Goal: Information Seeking & Learning: Check status

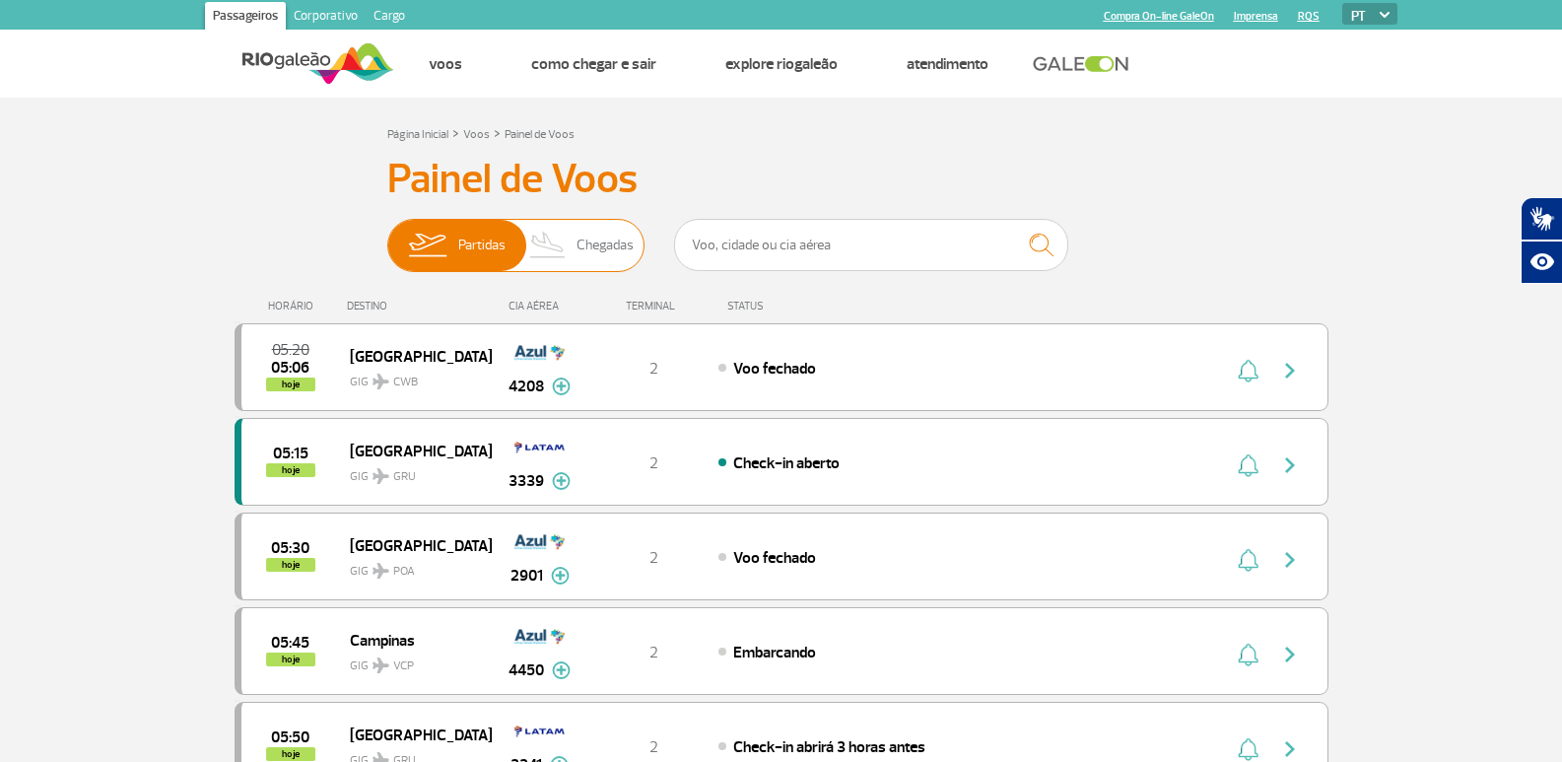
click at [600, 255] on span "Chegadas" at bounding box center [604, 245] width 57 height 51
click at [387, 236] on input "Partidas Chegadas" at bounding box center [387, 236] width 0 height 0
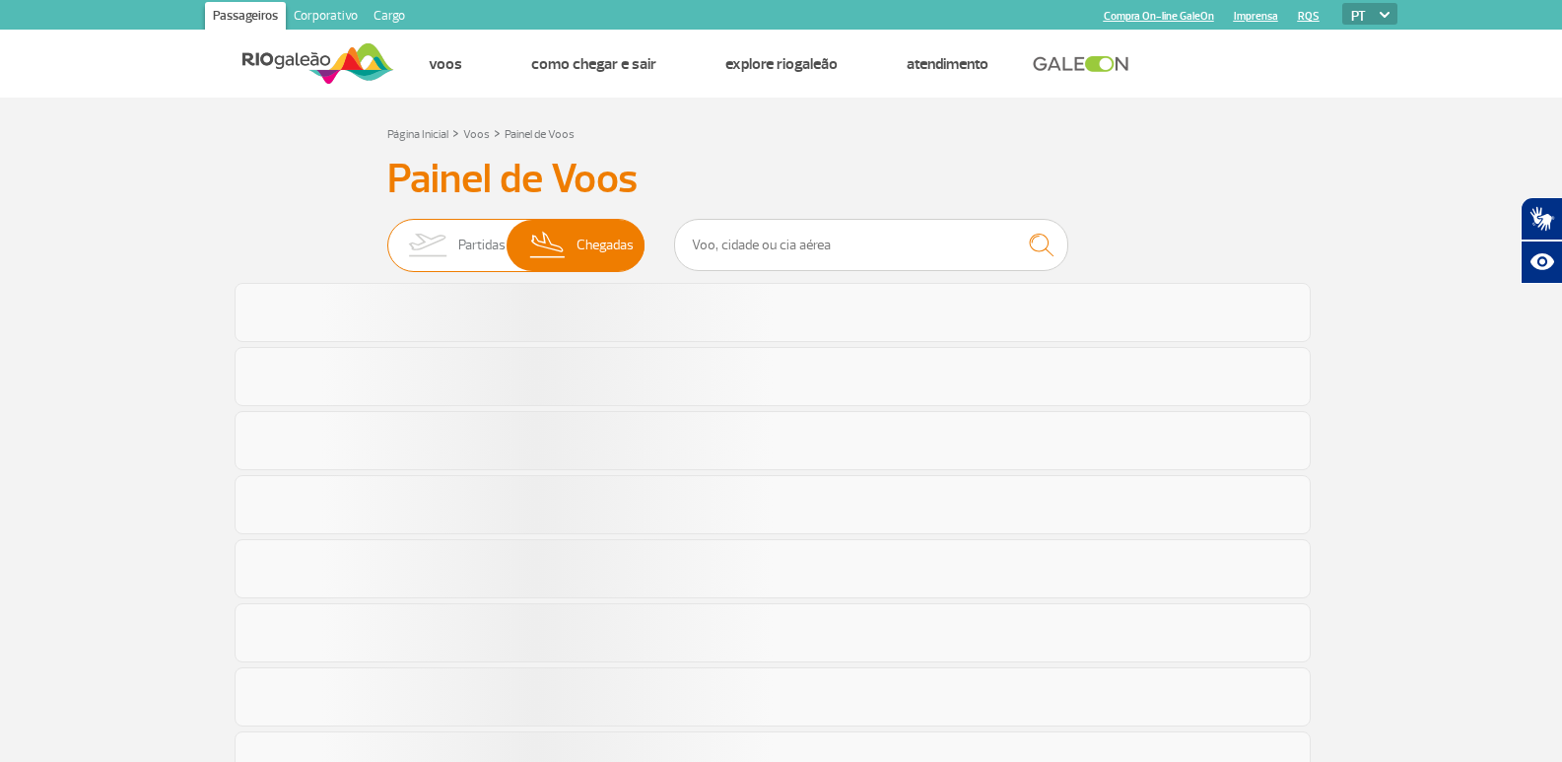
click at [430, 222] on img at bounding box center [427, 245] width 62 height 51
click at [387, 236] on input "Partidas Chegadas" at bounding box center [387, 236] width 0 height 0
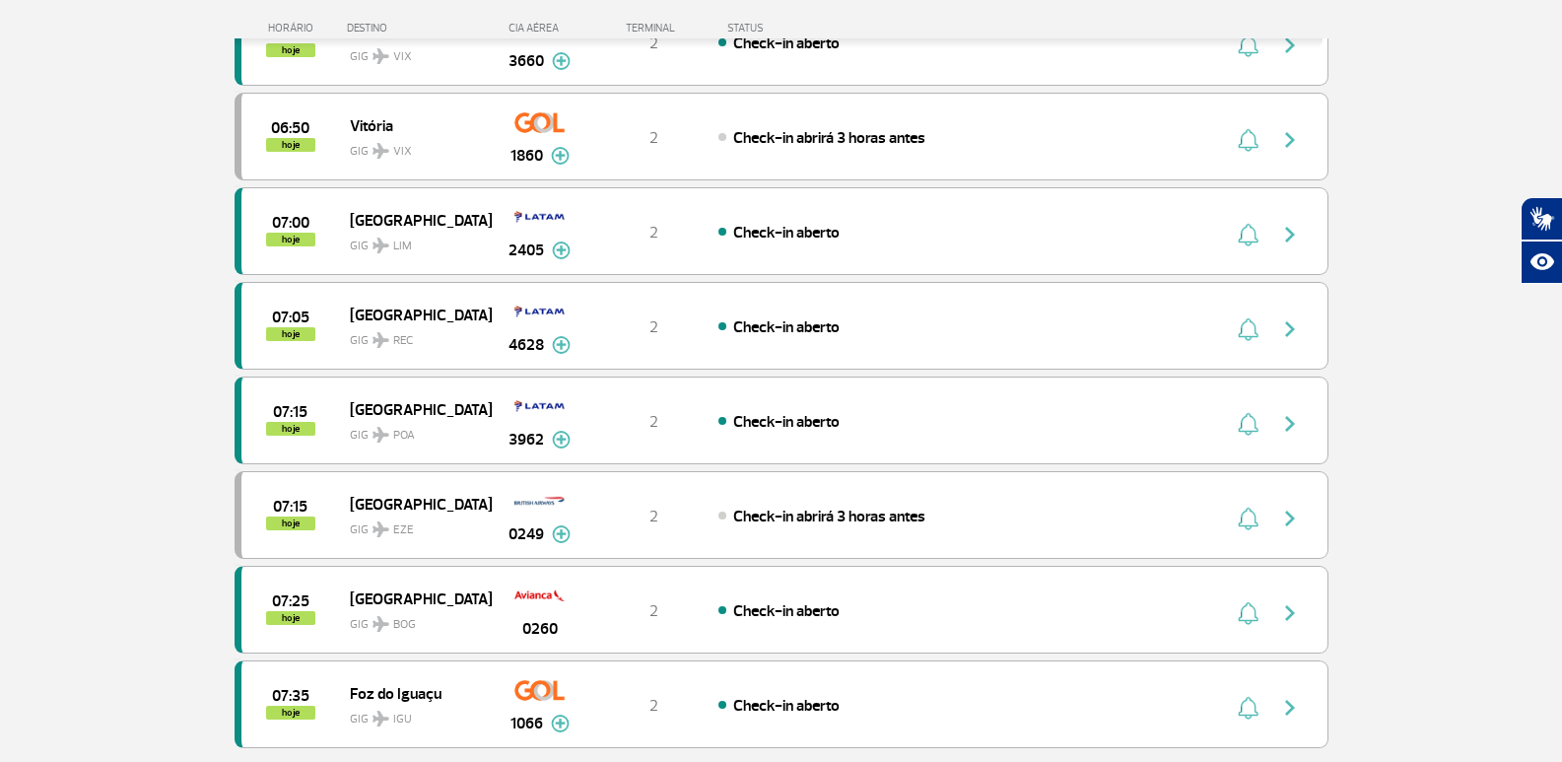
scroll to position [1577, 0]
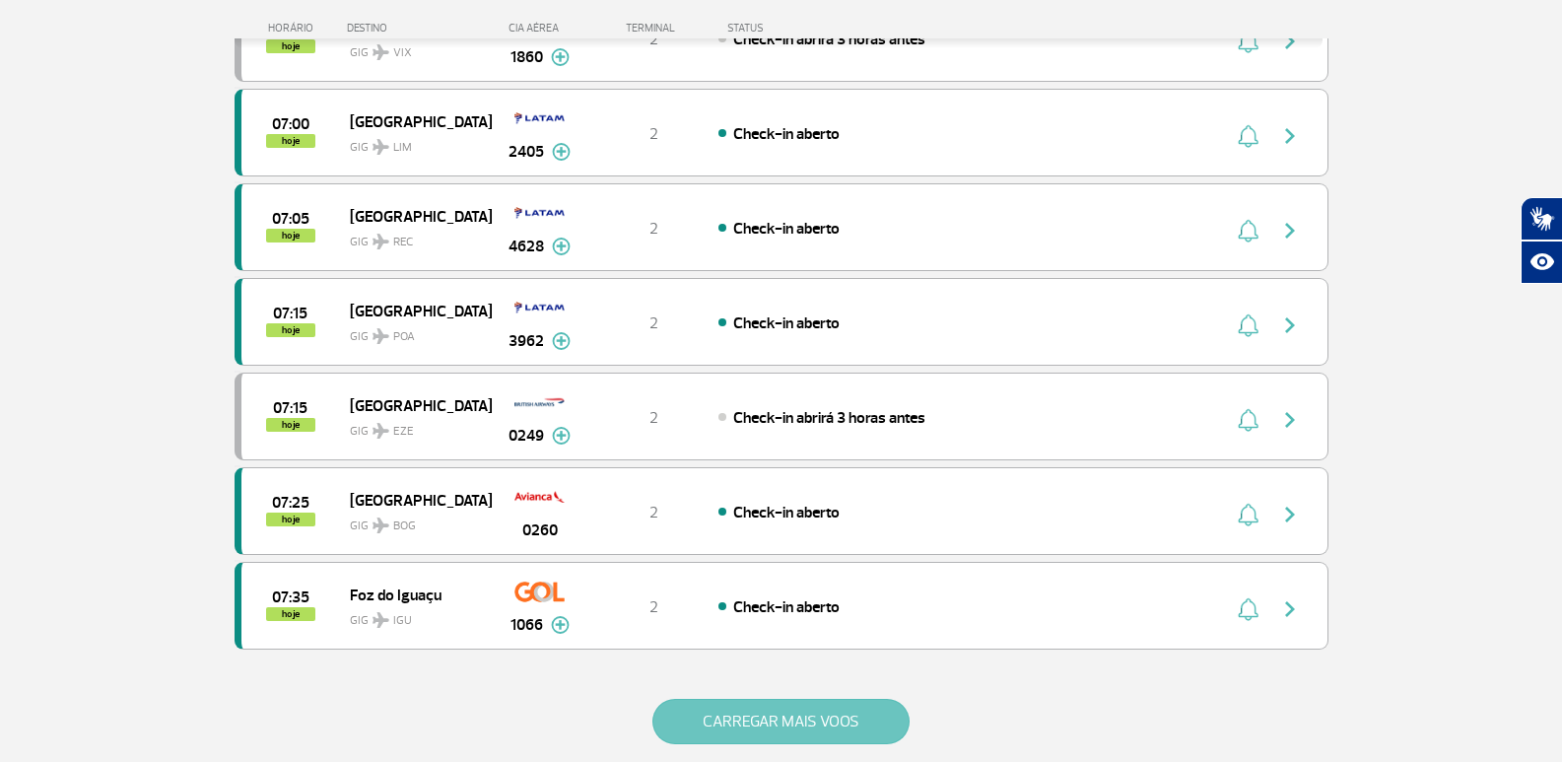
click at [808, 723] on button "CARREGAR MAIS VOOS" at bounding box center [780, 721] width 257 height 45
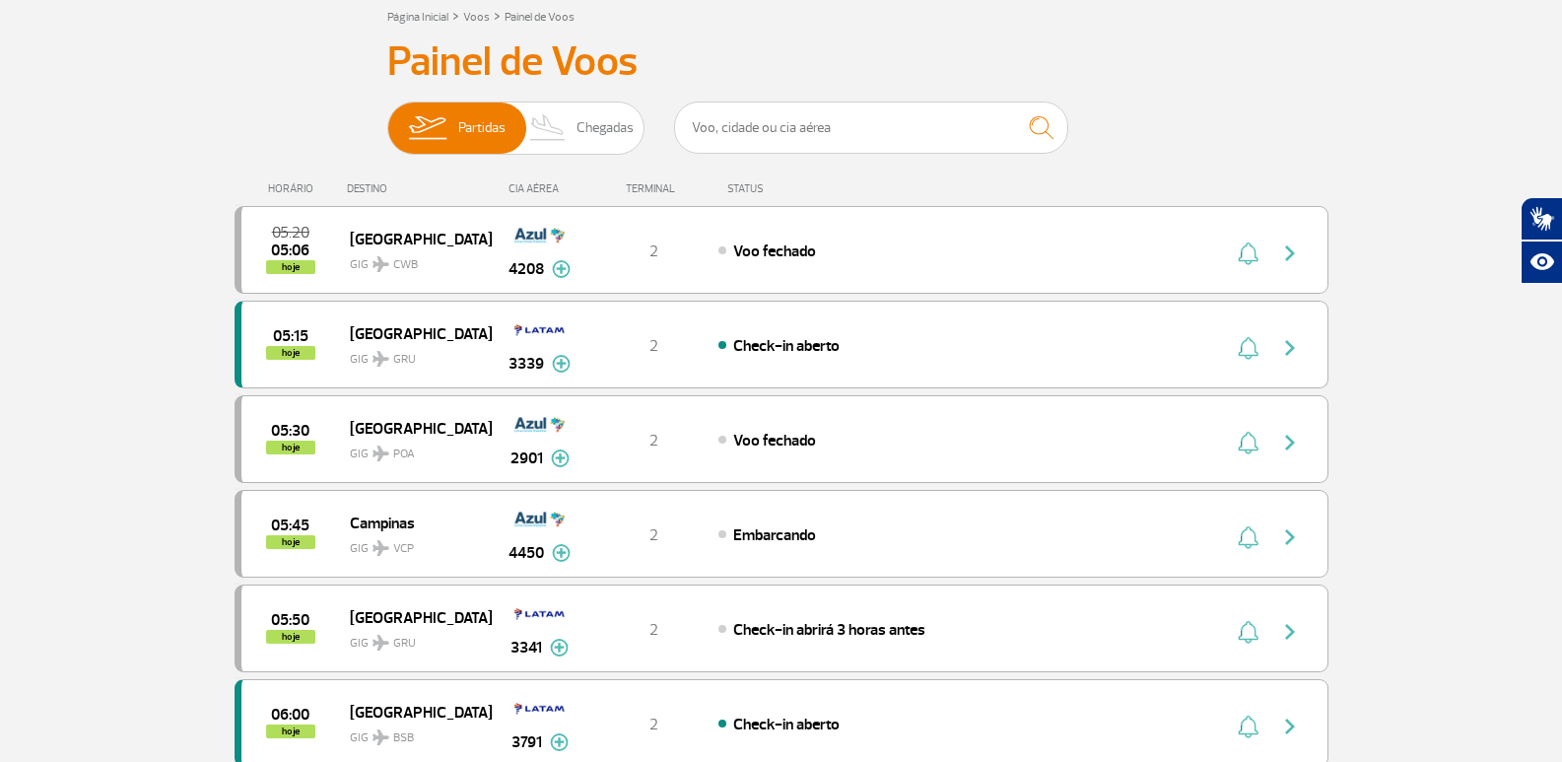
scroll to position [62, 0]
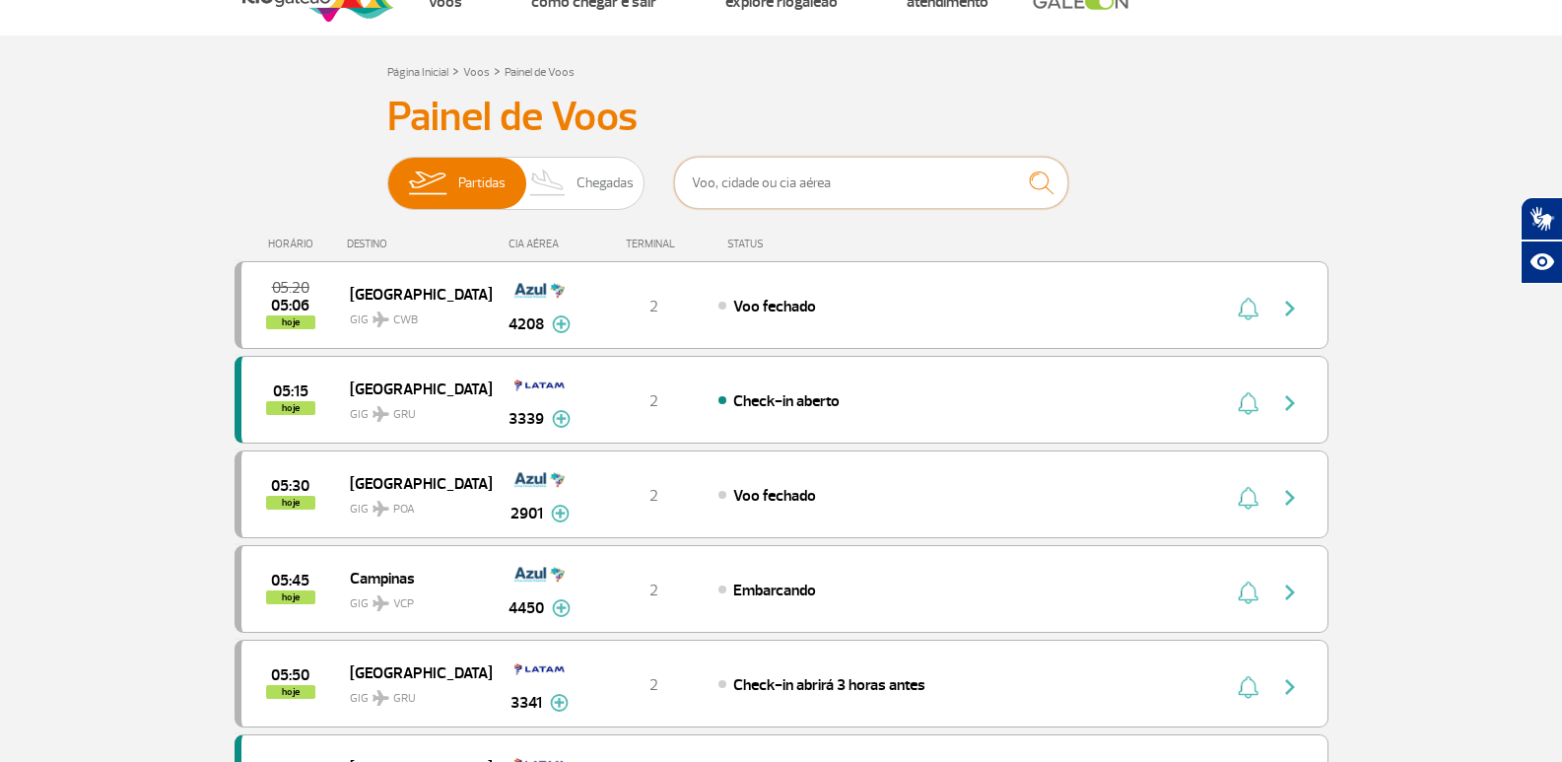
click at [754, 190] on input "text" at bounding box center [871, 183] width 394 height 52
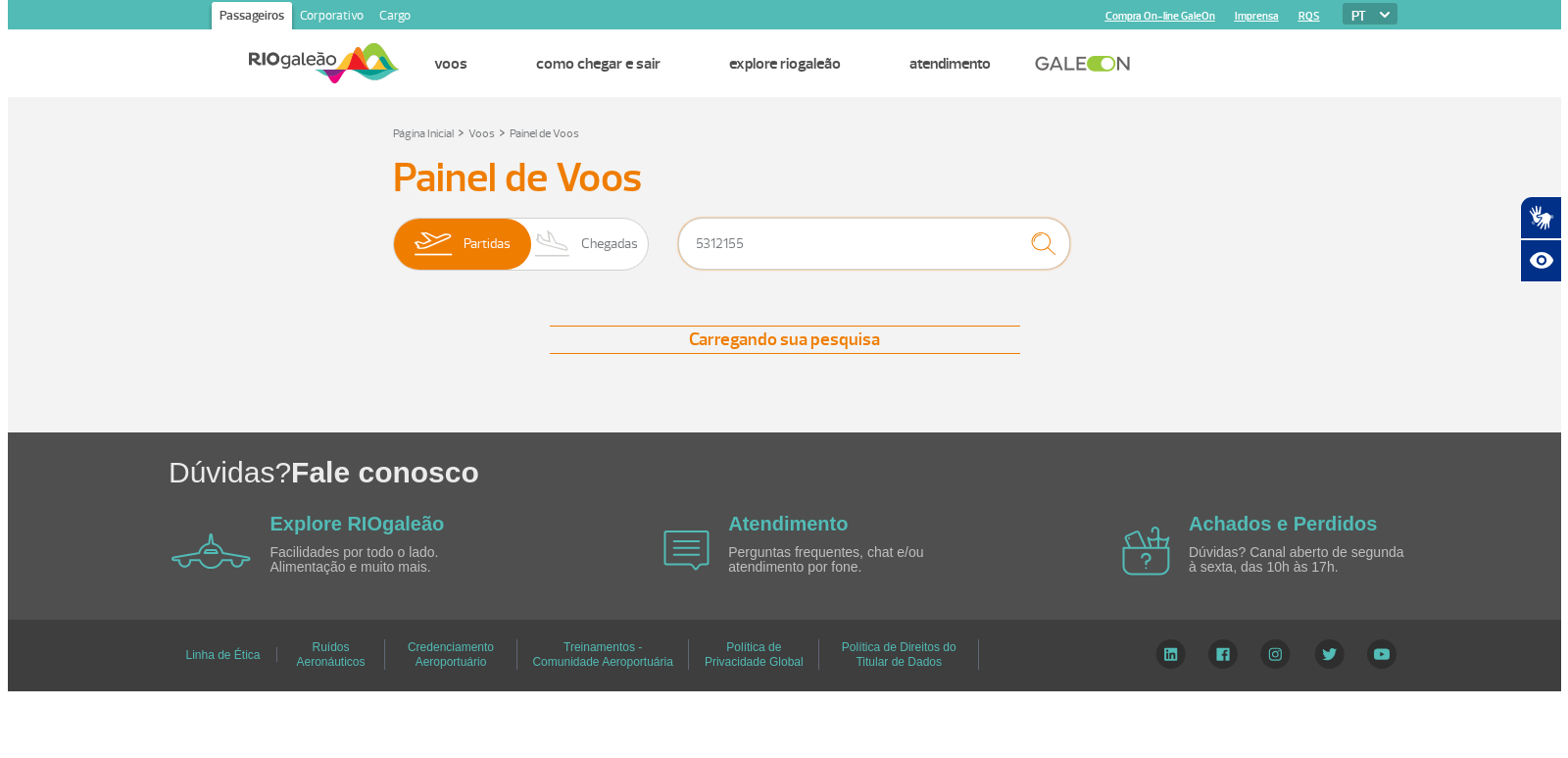
scroll to position [0, 0]
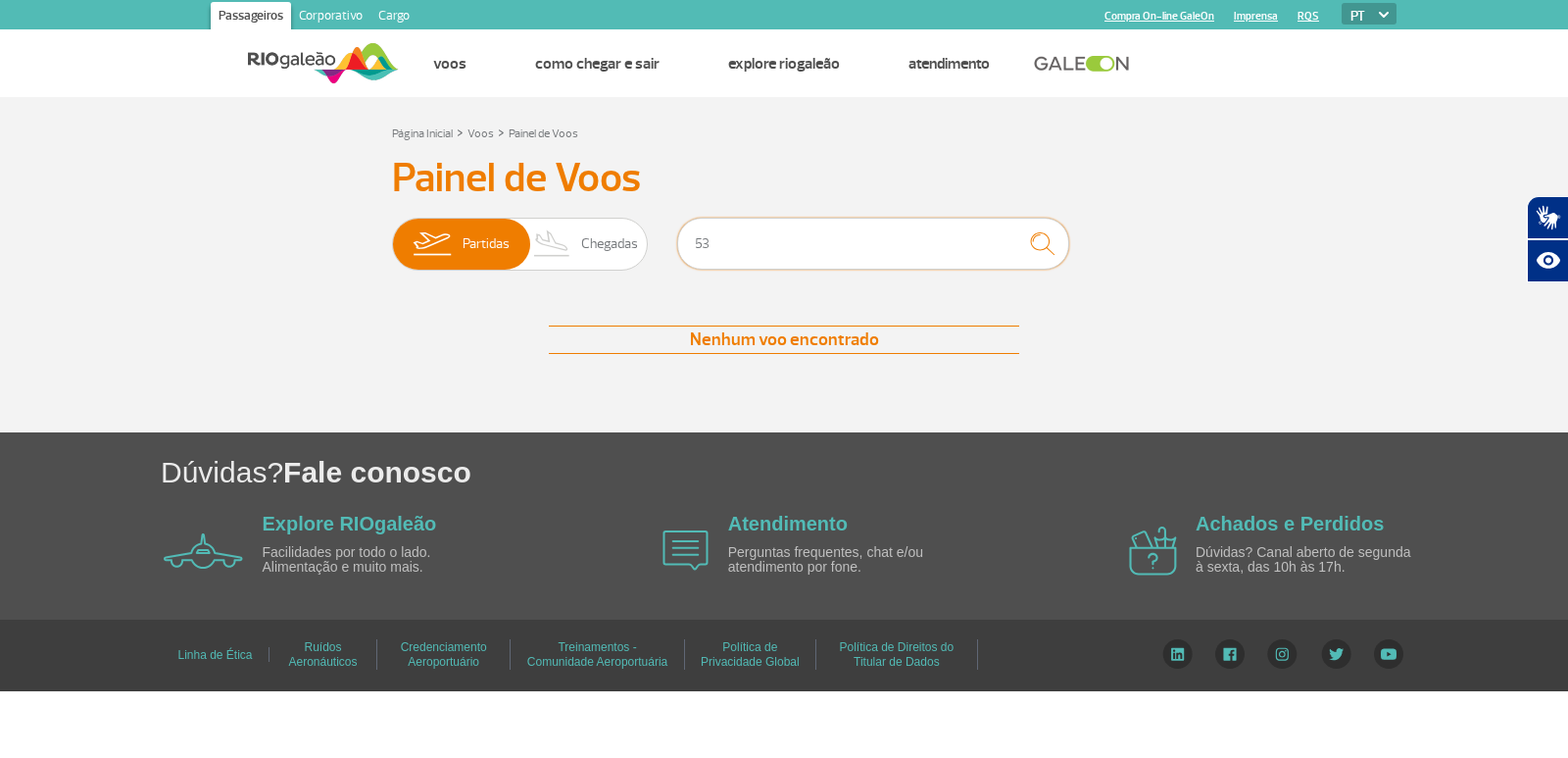
type input "5"
drag, startPoint x: 672, startPoint y: 241, endPoint x: 659, endPoint y: 238, distance: 13.3
click at [659, 238] on div "Partidas Chegadas g31215" at bounding box center [784, 247] width 784 height 59
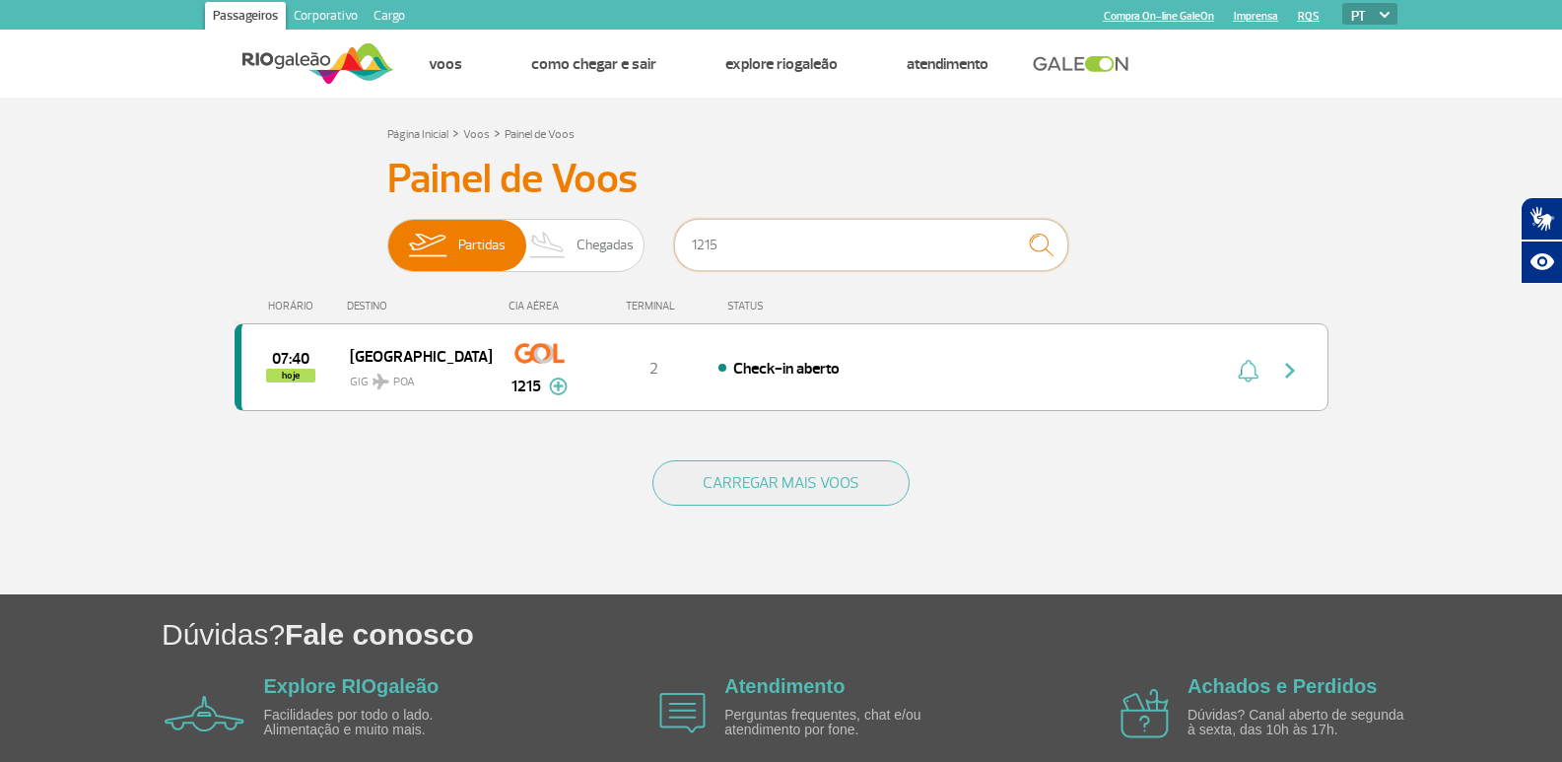
type input "1215"
click at [1356, 261] on section "Página Inicial > Voos > Painel de Voos Painel de Voos Partidas Chegadas 1215 07…" at bounding box center [781, 346] width 1562 height 497
click at [1296, 373] on img "button" at bounding box center [1290, 371] width 24 height 24
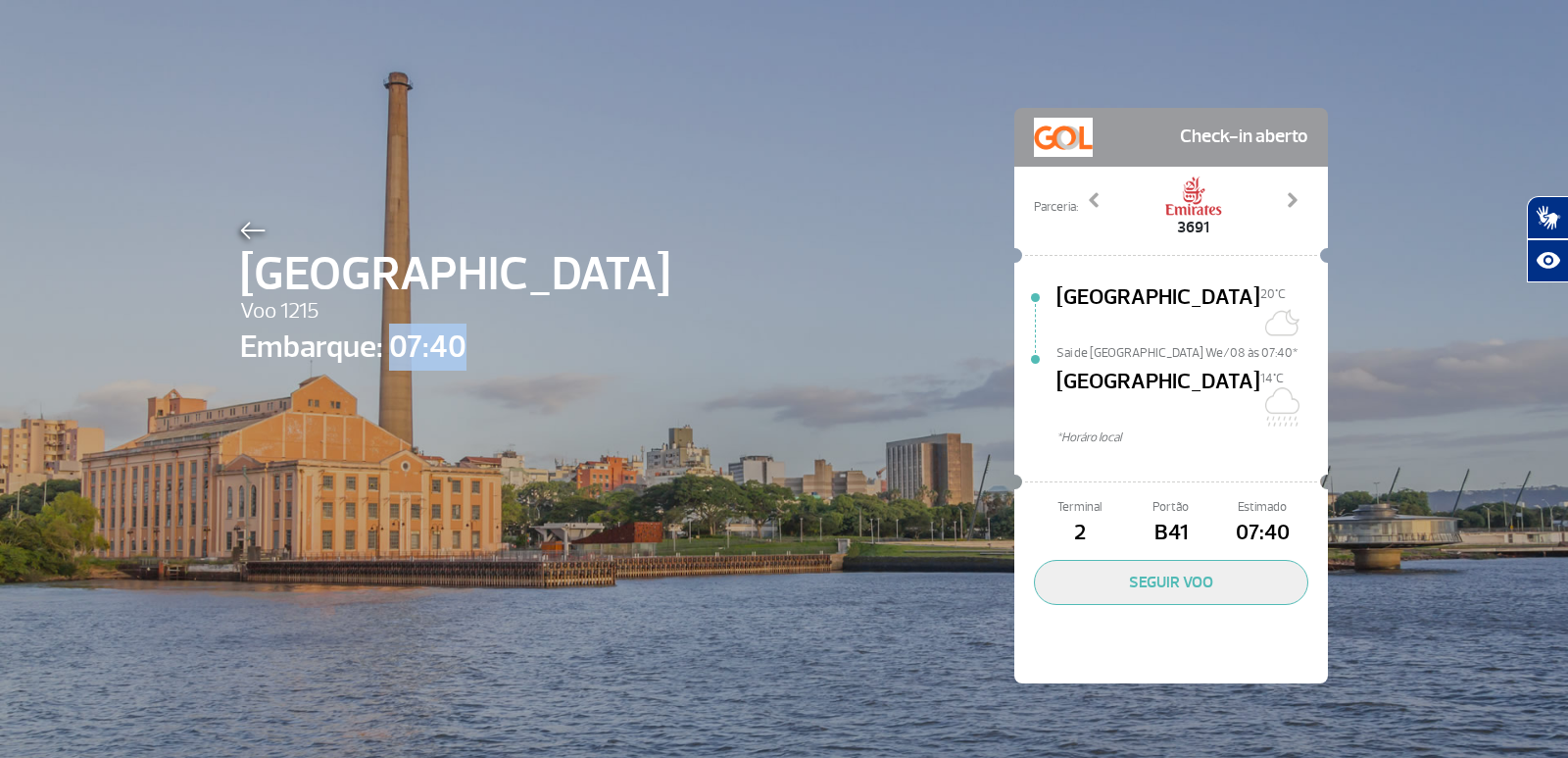
drag, startPoint x: 381, startPoint y: 328, endPoint x: 450, endPoint y: 325, distance: 69.1
click at [450, 325] on span "Embarque: 07:40" at bounding box center [454, 346] width 431 height 47
click at [443, 337] on span "Embarque: 07:40" at bounding box center [454, 346] width 431 height 47
click at [240, 247] on span "[GEOGRAPHIC_DATA]" at bounding box center [454, 274] width 431 height 71
click at [249, 230] on img at bounding box center [253, 231] width 26 height 18
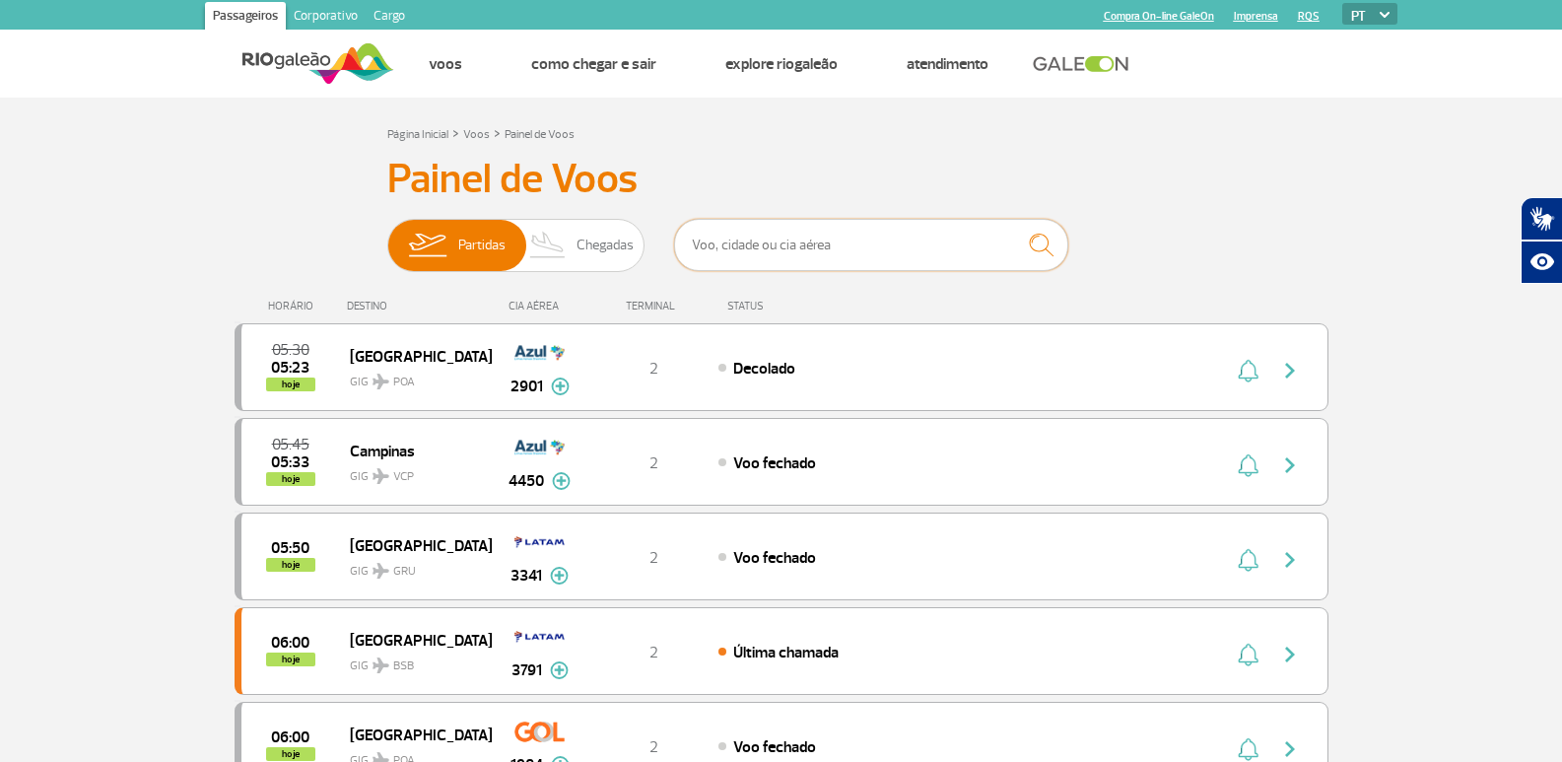
click at [762, 248] on input "text" at bounding box center [871, 245] width 394 height 52
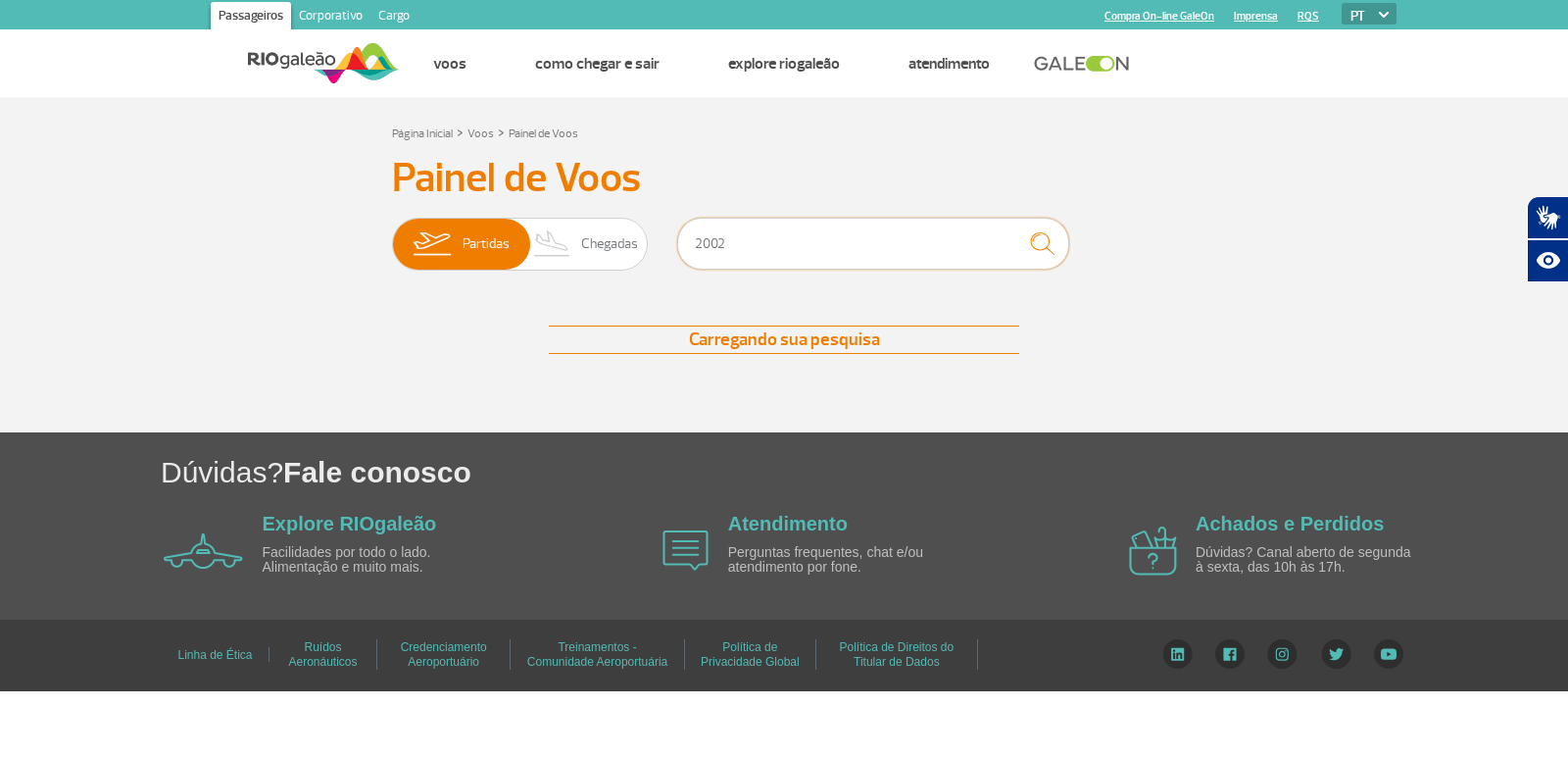
type input "2002"
click at [1286, 257] on div "Painel de Voos Partidas Chegadas 2002 Carregando sua pesquisa Carregando sua pe…" at bounding box center [784, 274] width 1088 height 239
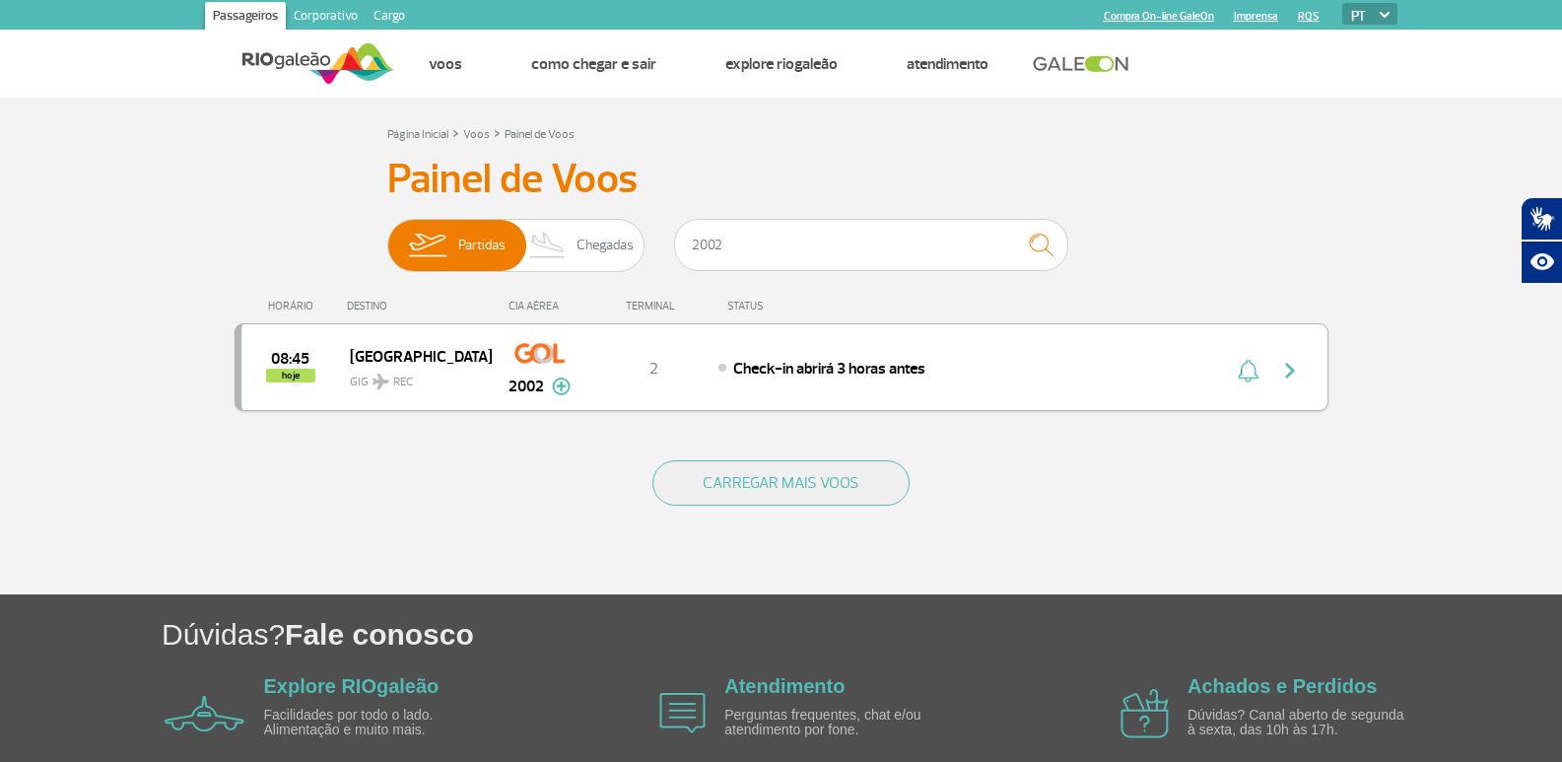
click at [1296, 372] on img "button" at bounding box center [1290, 371] width 24 height 24
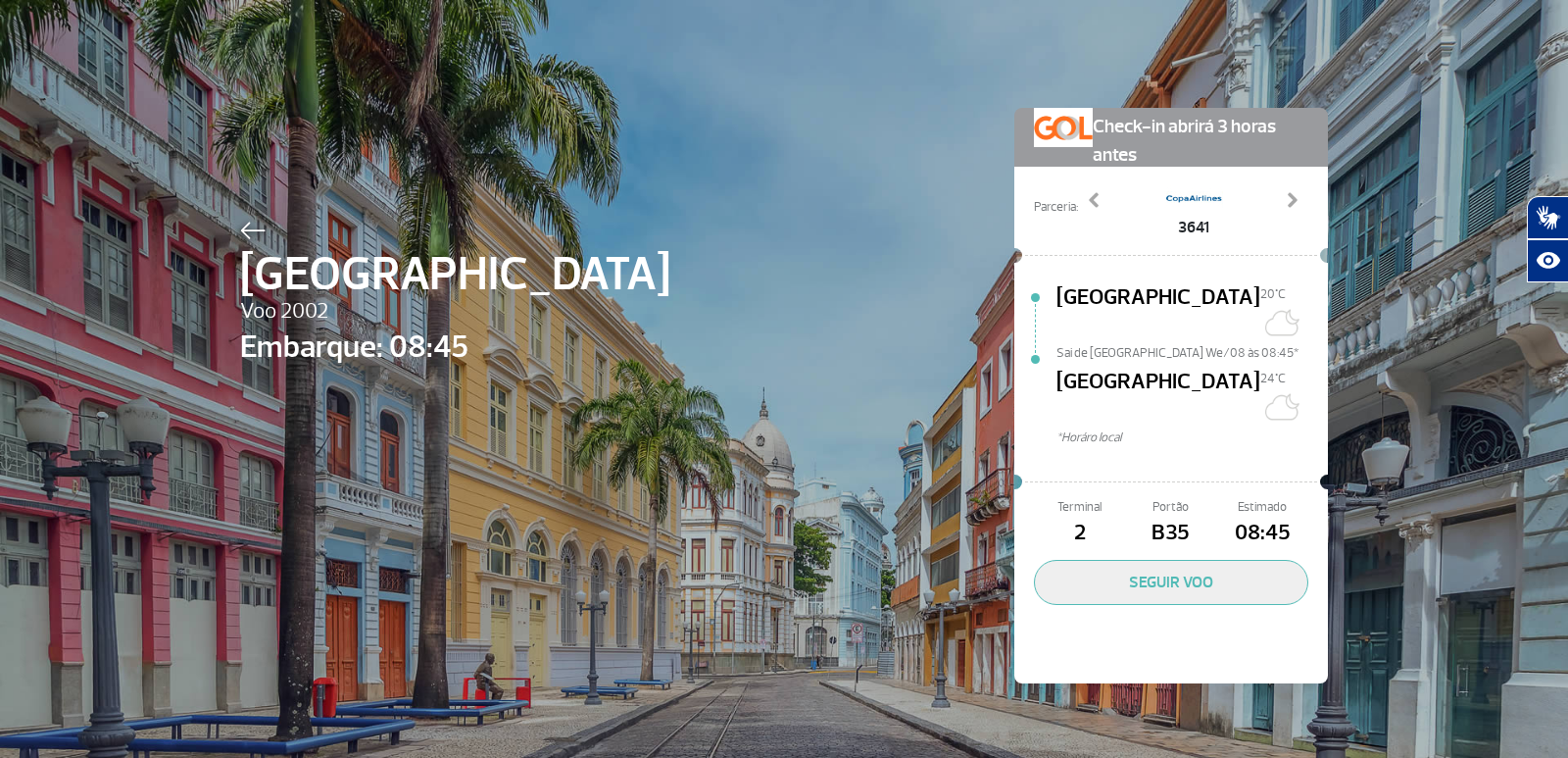
click at [1128, 133] on span "Check-in abrirá 3 horas antes" at bounding box center [1200, 138] width 216 height 62
drag, startPoint x: 1217, startPoint y: 484, endPoint x: 1295, endPoint y: 486, distance: 78.0
click at [1295, 516] on span "08:45" at bounding box center [1263, 533] width 91 height 34
click at [1242, 498] on span "Estimado" at bounding box center [1263, 507] width 91 height 19
click at [240, 239] on img at bounding box center [253, 231] width 26 height 18
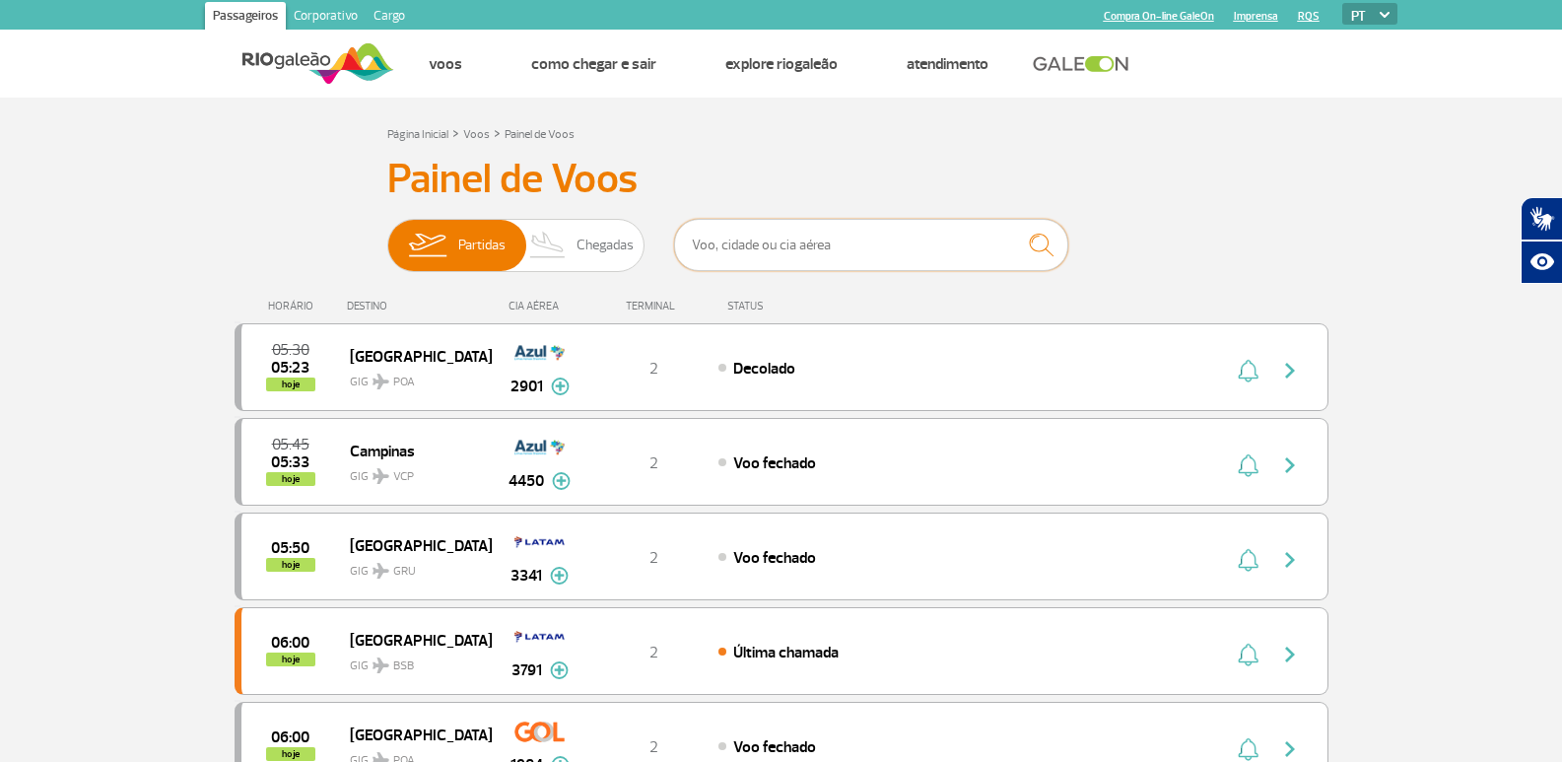
click at [788, 233] on input "text" at bounding box center [871, 245] width 394 height 52
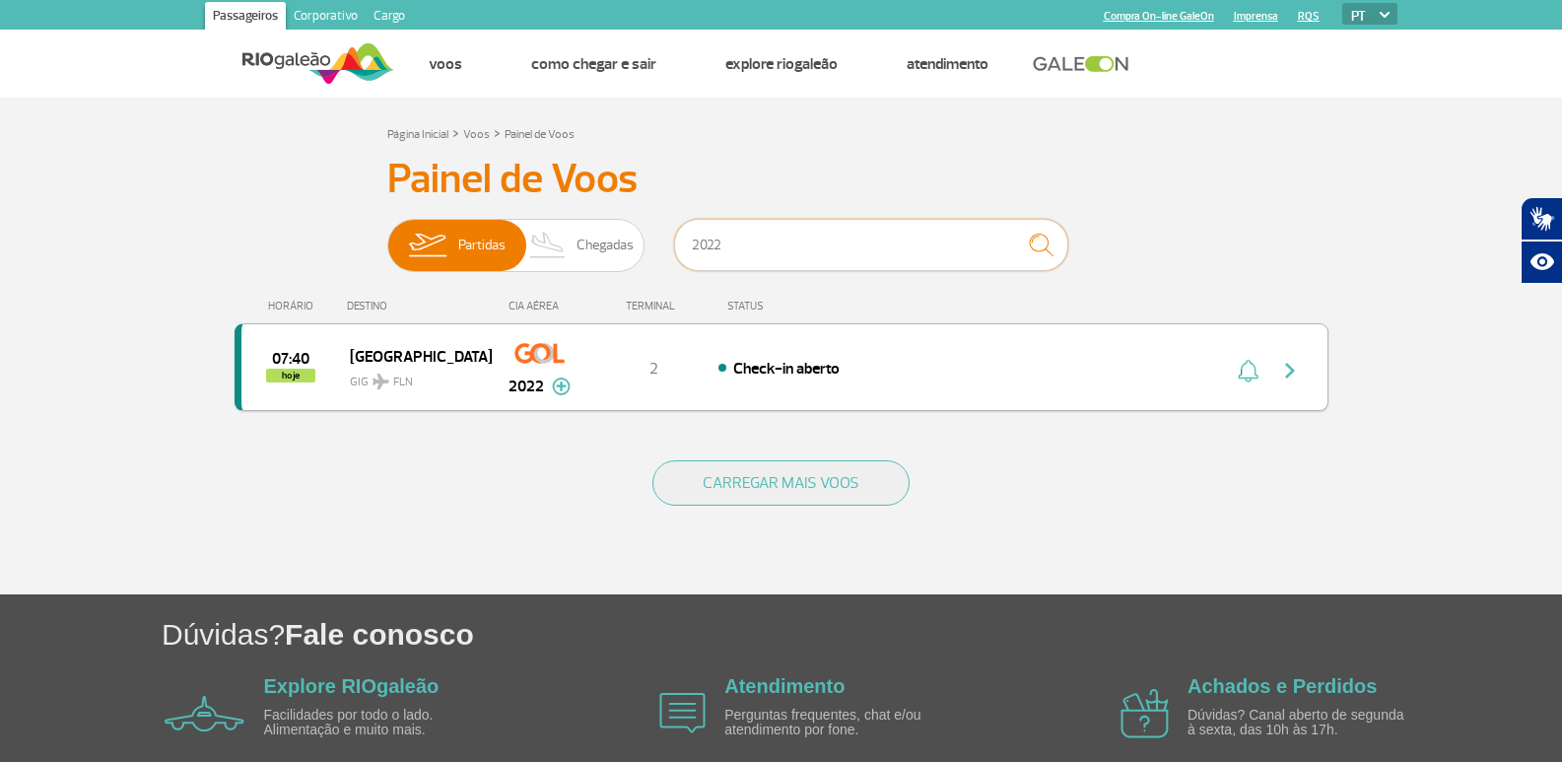
type input "2022"
click at [1011, 411] on div "07:40 hoje [GEOGRAPHIC_DATA] [GEOGRAPHIC_DATA] FLN 2022 2 Check-in aberto Parce…" at bounding box center [782, 367] width 1094 height 88
click at [1323, 371] on div at bounding box center [1272, 368] width 108 height 28
click at [1285, 371] on img "button" at bounding box center [1290, 371] width 24 height 24
